Goal: Navigation & Orientation: Find specific page/section

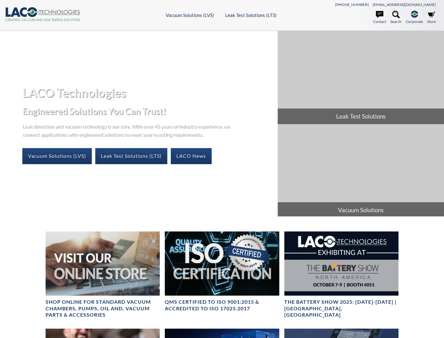
select select "Language Translate Widget"
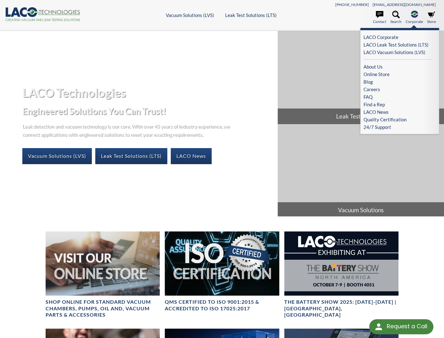
click at [415, 16] on icon at bounding box center [414, 14] width 7 height 7
click at [373, 67] on link "About Us" at bounding box center [397, 67] width 69 height 8
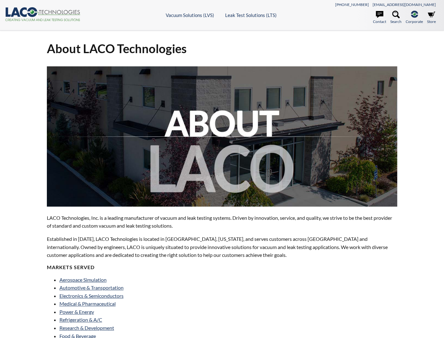
select select "Language Translate Widget"
click at [28, 14] on icon at bounding box center [32, 12] width 10 height 10
